Goal: Information Seeking & Learning: Learn about a topic

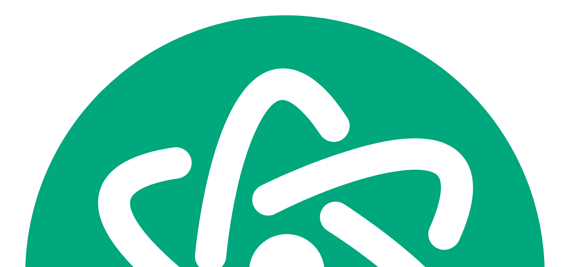
scroll to position [45, 0]
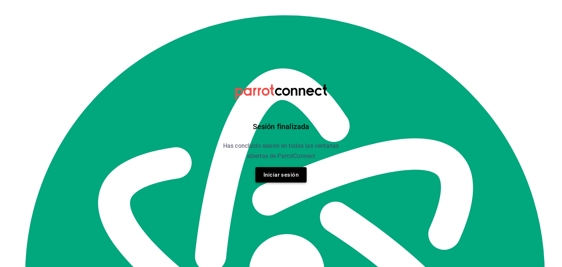
click at [296, 172] on button "Iniciar sesión" at bounding box center [281, 174] width 51 height 15
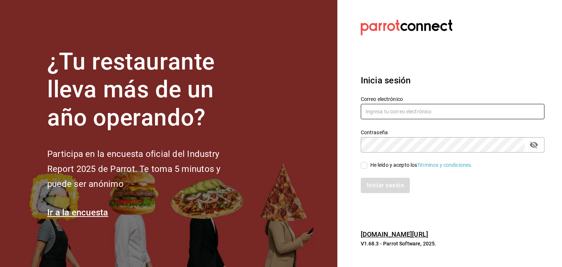
type input "gustav_espinosa@hotmail.com"
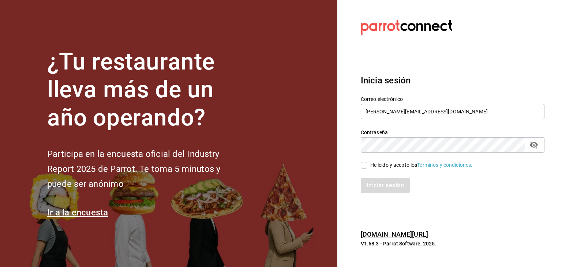
click at [365, 166] on input "He leído y acepto los Términos y condiciones." at bounding box center [364, 165] width 7 height 7
checkbox input "true"
click at [378, 183] on button "Iniciar sesión" at bounding box center [386, 185] width 50 height 15
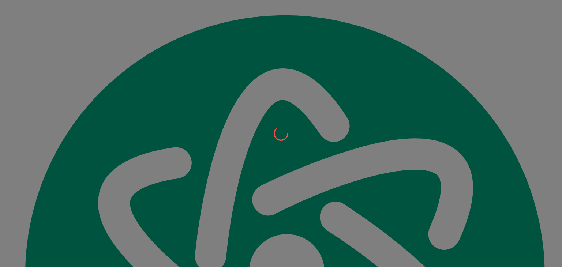
scroll to position [45, 0]
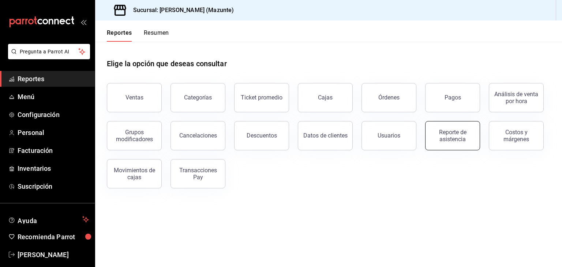
click at [454, 137] on div "Reporte de asistencia" at bounding box center [452, 136] width 45 height 14
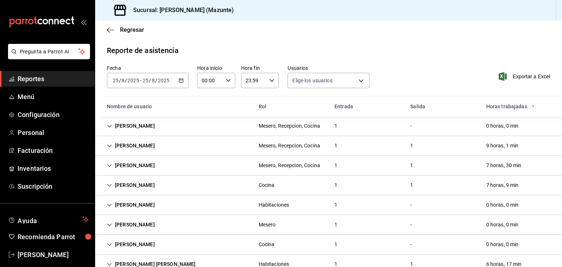
type input "f268be50-21eb-4a3e-8e9b-cfd42b717f45,576e7782-a911-40a9-a930-87f8d5ee21ea,bf8ad…"
click at [179, 79] on icon "button" at bounding box center [181, 80] width 5 height 5
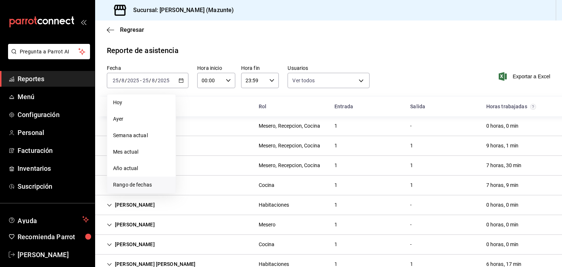
click at [146, 186] on span "Rango de fechas" at bounding box center [141, 185] width 57 height 8
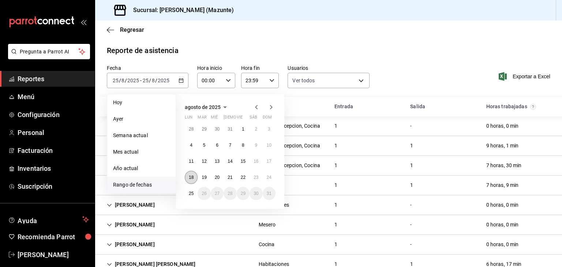
click at [191, 177] on abbr "18" at bounding box center [191, 177] width 5 height 5
click at [191, 194] on abbr "25" at bounding box center [191, 193] width 5 height 5
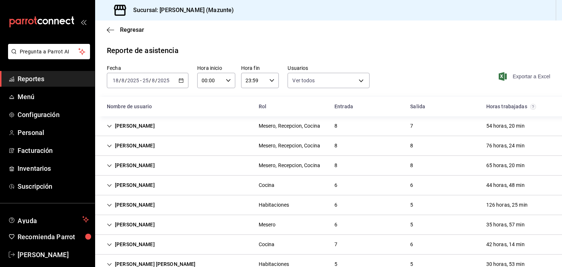
click at [516, 77] on span "Exportar a Excel" at bounding box center [526, 76] width 50 height 9
click at [22, 80] on span "Reportes" at bounding box center [53, 79] width 71 height 10
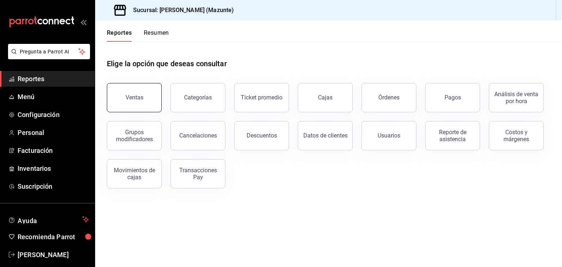
click at [136, 96] on div "Ventas" at bounding box center [135, 97] width 18 height 7
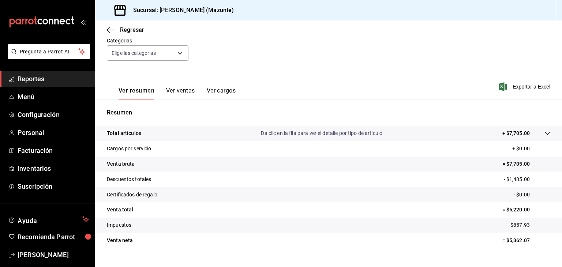
scroll to position [70, 0]
click at [183, 90] on button "Ver ventas" at bounding box center [180, 93] width 29 height 12
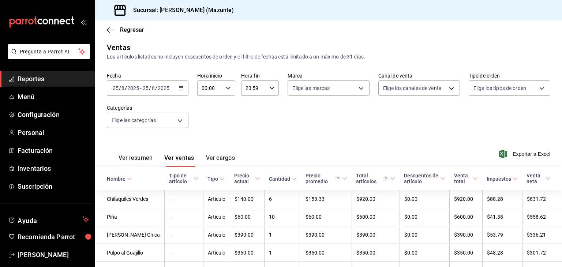
scroll to position [70, 0]
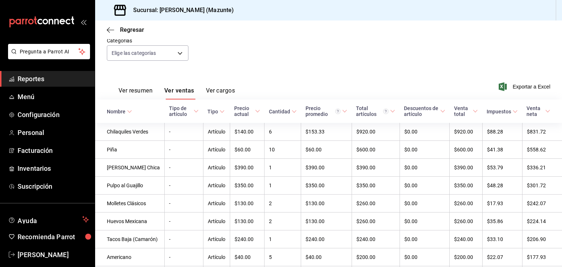
click at [218, 89] on button "Ver cargos" at bounding box center [220, 93] width 29 height 12
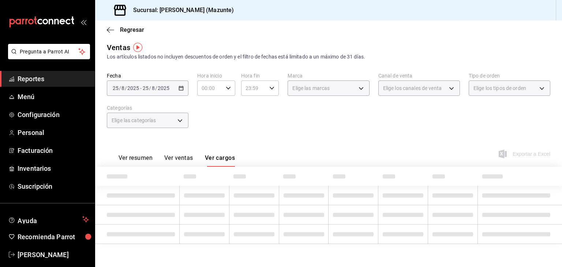
scroll to position [40, 0]
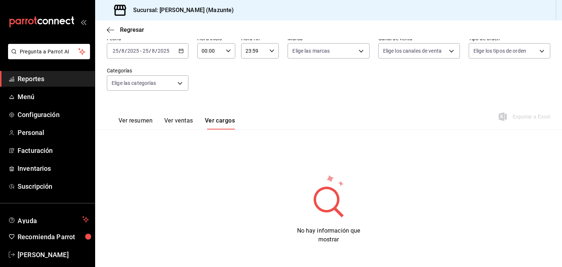
click at [142, 120] on button "Ver resumen" at bounding box center [136, 123] width 34 height 12
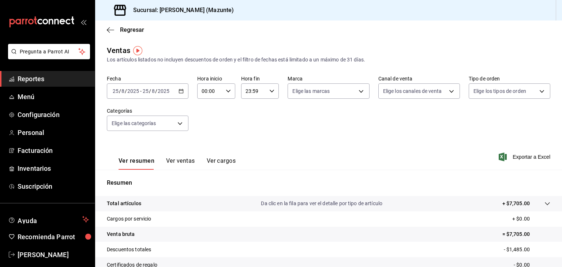
click at [180, 92] on icon "button" at bounding box center [181, 91] width 5 height 5
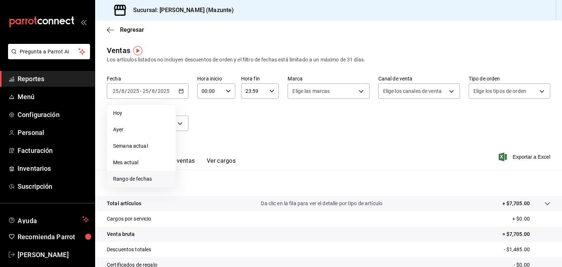
click at [137, 179] on span "Rango de fechas" at bounding box center [141, 179] width 57 height 8
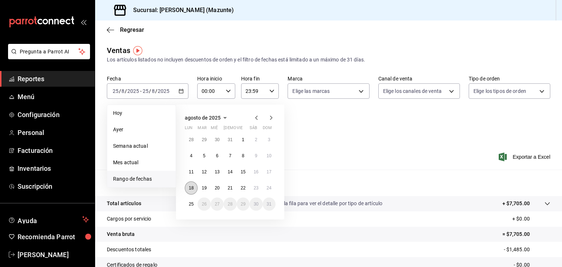
click at [193, 188] on abbr "18" at bounding box center [191, 188] width 5 height 5
click at [191, 201] on button "25" at bounding box center [191, 204] width 13 height 13
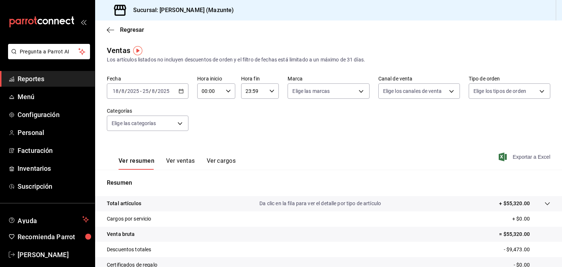
click at [528, 157] on span "Exportar a Excel" at bounding box center [526, 157] width 50 height 9
click at [190, 160] on button "Ver ventas" at bounding box center [180, 163] width 29 height 12
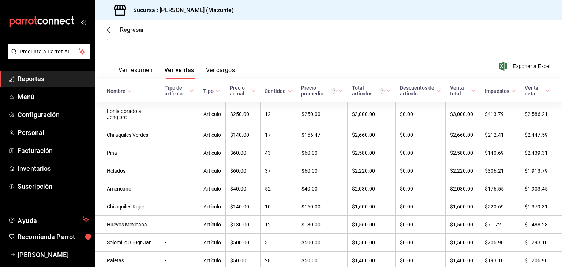
scroll to position [92, 0]
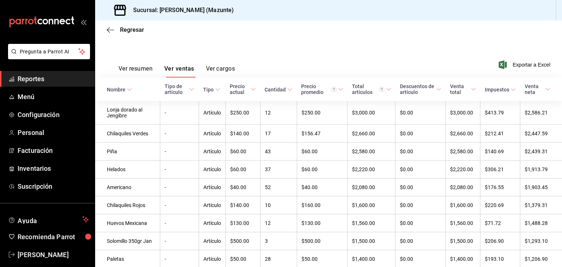
click at [281, 89] on div "Cantidad" at bounding box center [275, 90] width 21 height 6
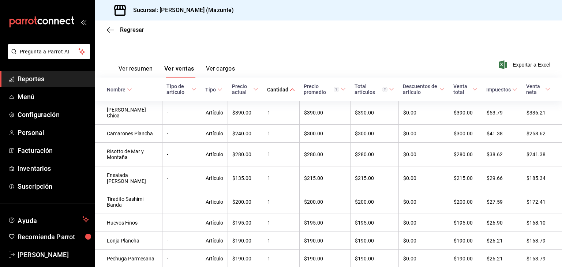
click at [281, 89] on div "Cantidad" at bounding box center [277, 90] width 21 height 6
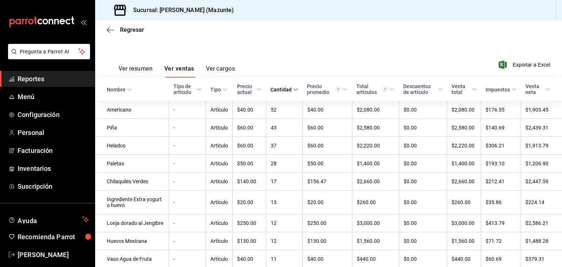
click at [126, 68] on button "Ver resumen" at bounding box center [136, 71] width 34 height 12
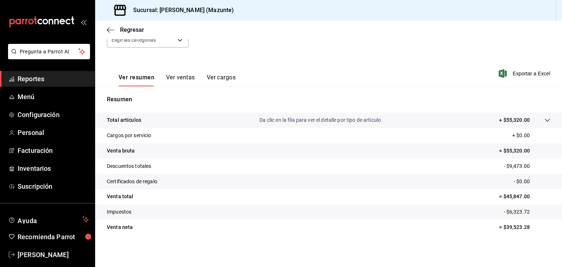
scroll to position [83, 0]
click at [109, 31] on icon "button" at bounding box center [110, 30] width 7 height 7
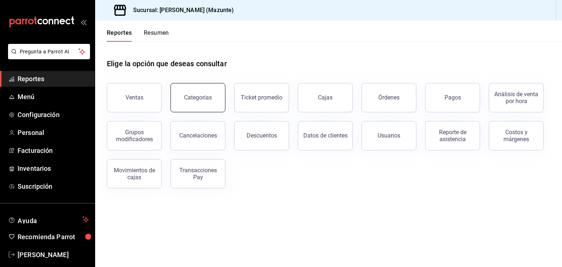
click at [195, 104] on button "Categorías" at bounding box center [198, 97] width 55 height 29
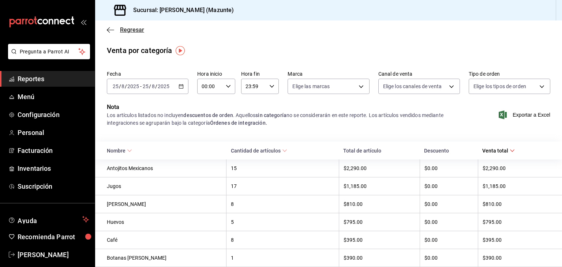
click at [111, 31] on icon "button" at bounding box center [110, 30] width 7 height 7
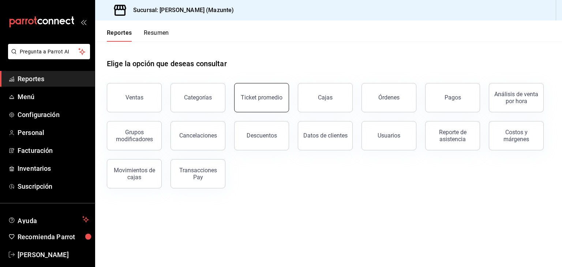
click at [260, 99] on div "Ticket promedio" at bounding box center [262, 97] width 42 height 7
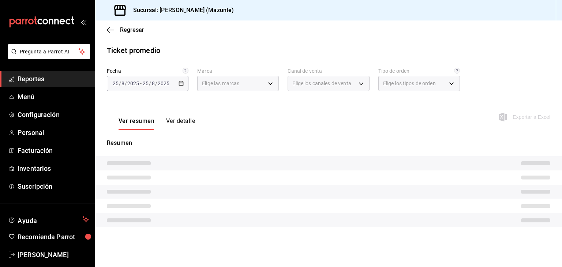
type input "6e82d94d-81be-456a-b6ed-9ba896593fec"
type input "PARROT,UBER_EATS,RAPPI,DIDI_FOOD,ONLINE"
type input "4587b8bb-b3b2-4d01-b8f1-62667c6f1e69,c96bb7f5-96dc-4bc3-bd0d-f6be417d9431,EXTER…"
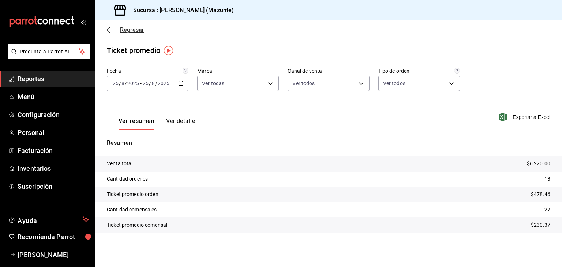
click at [109, 29] on icon "button" at bounding box center [110, 30] width 7 height 7
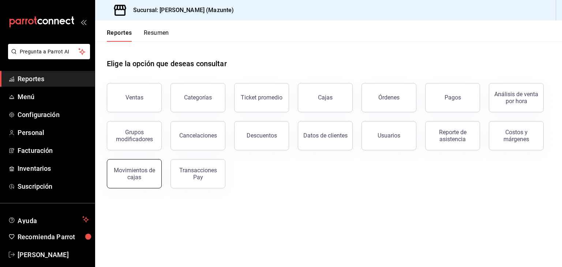
click at [139, 168] on div "Movimientos de cajas" at bounding box center [134, 174] width 45 height 14
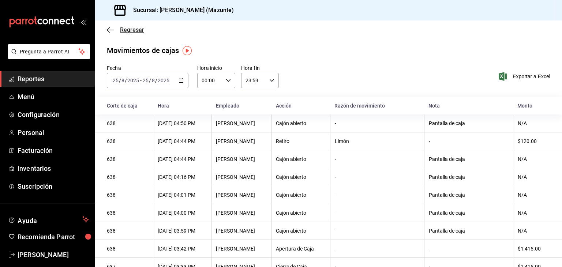
click at [109, 29] on icon "button" at bounding box center [110, 30] width 7 height 7
